Goal: Obtain resource: Obtain resource

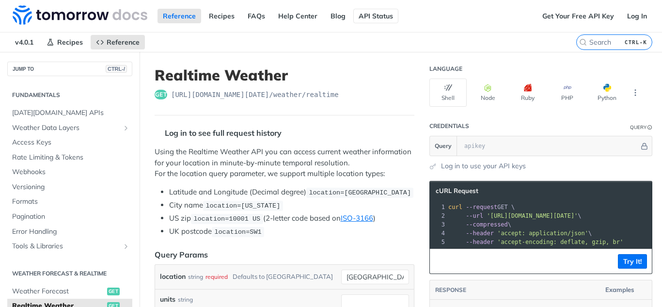
scroll to position [145, 0]
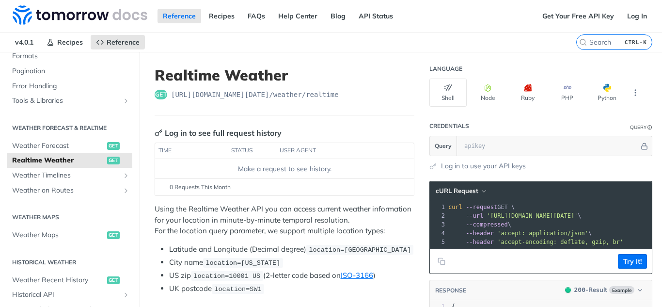
click at [273, 91] on span "[URL][DOMAIN_NAME][DATE] /weather/realtime" at bounding box center [255, 95] width 168 height 10
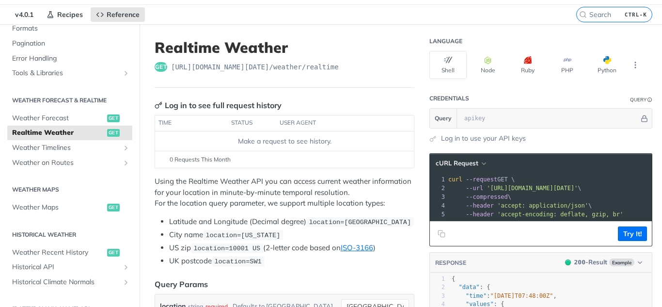
scroll to position [28, 0]
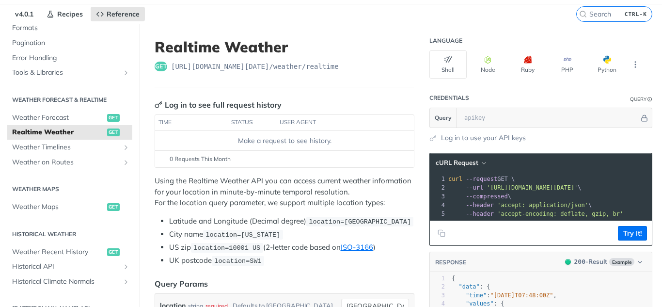
click at [465, 207] on span "--header" at bounding box center [479, 205] width 28 height 7
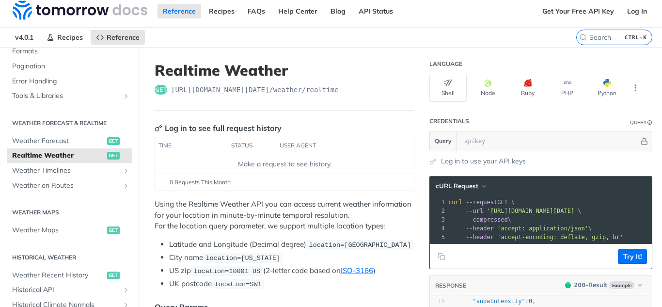
scroll to position [0, 0]
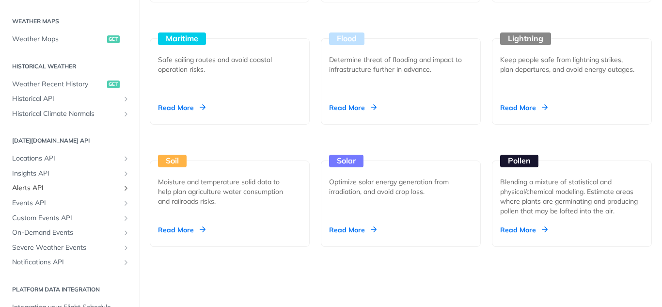
scroll to position [289, 0]
click at [114, 159] on link "Locations API" at bounding box center [69, 158] width 125 height 15
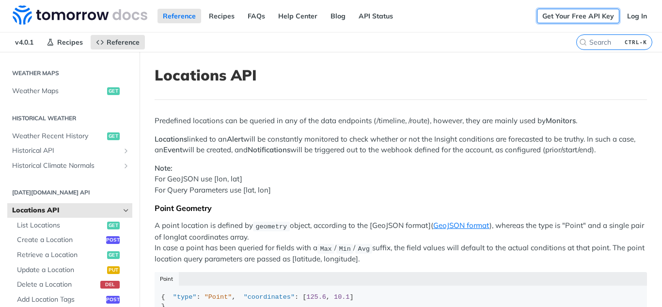
click at [548, 17] on link "Get Your Free API Key" at bounding box center [578, 16] width 82 height 15
